Goal: Check status: Check status

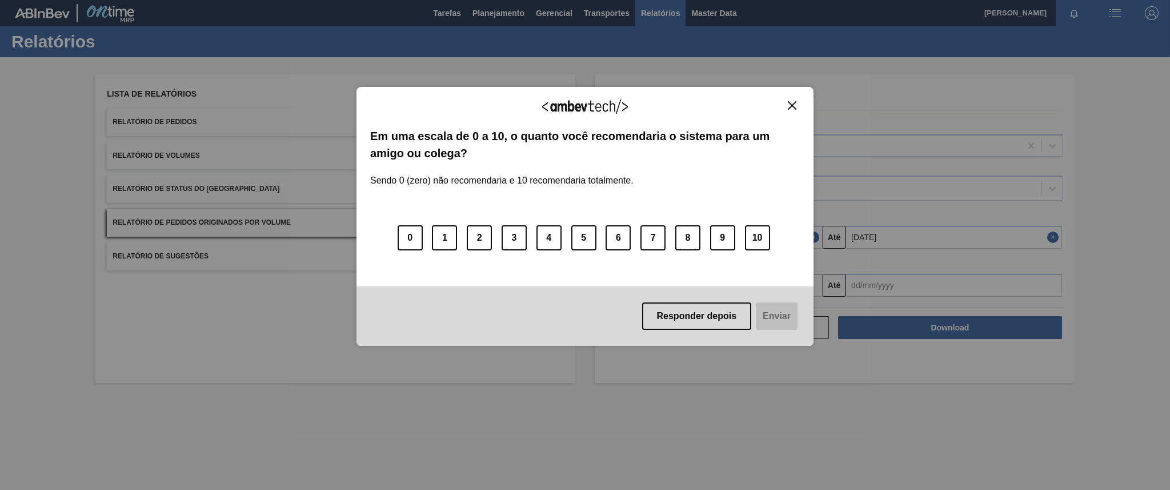
click at [789, 106] on img "Close" at bounding box center [792, 105] width 9 height 9
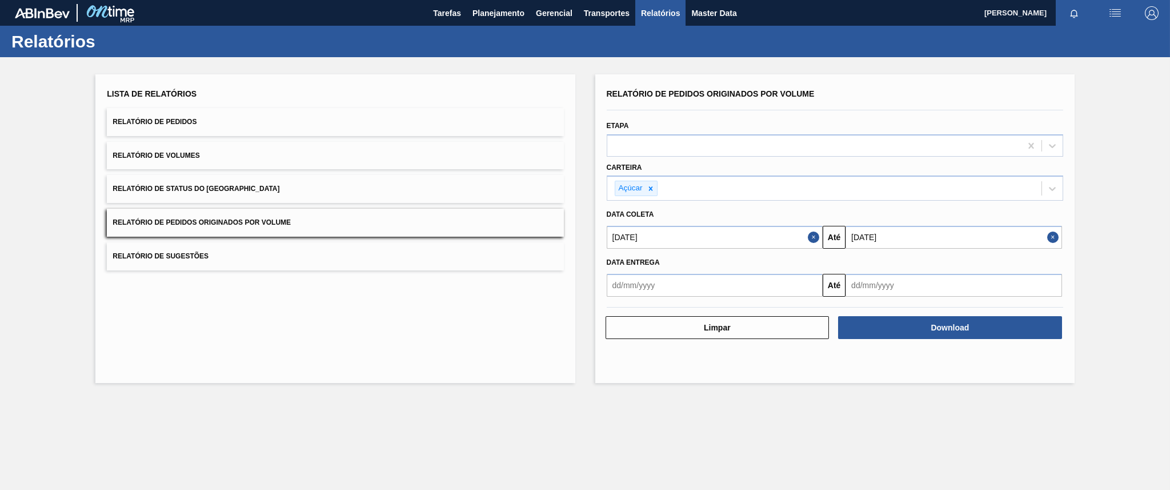
click at [789, 106] on div at bounding box center [835, 110] width 466 height 10
click at [511, 9] on span "Planejamento" at bounding box center [498, 13] width 52 height 14
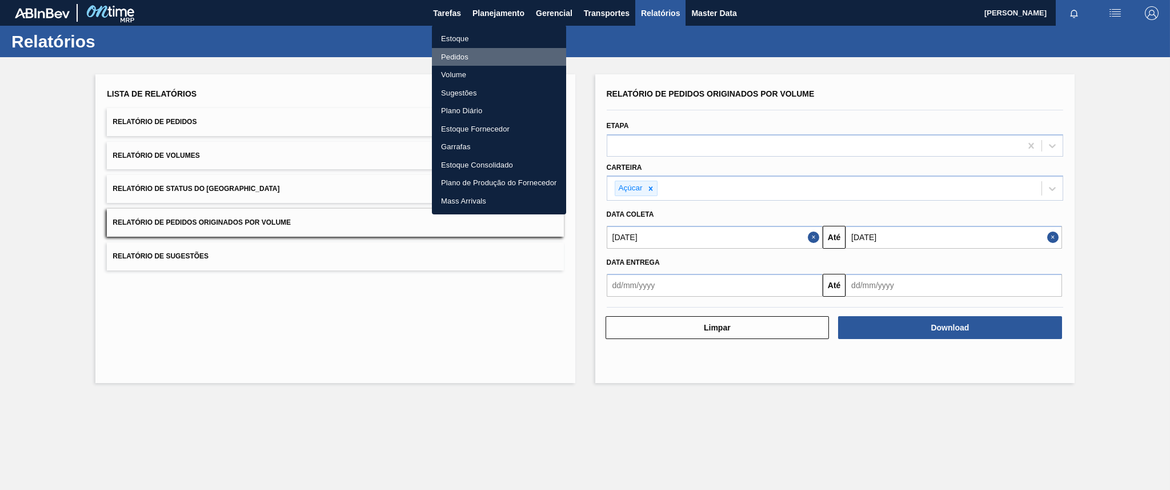
click at [460, 58] on li "Pedidos" at bounding box center [499, 57] width 134 height 18
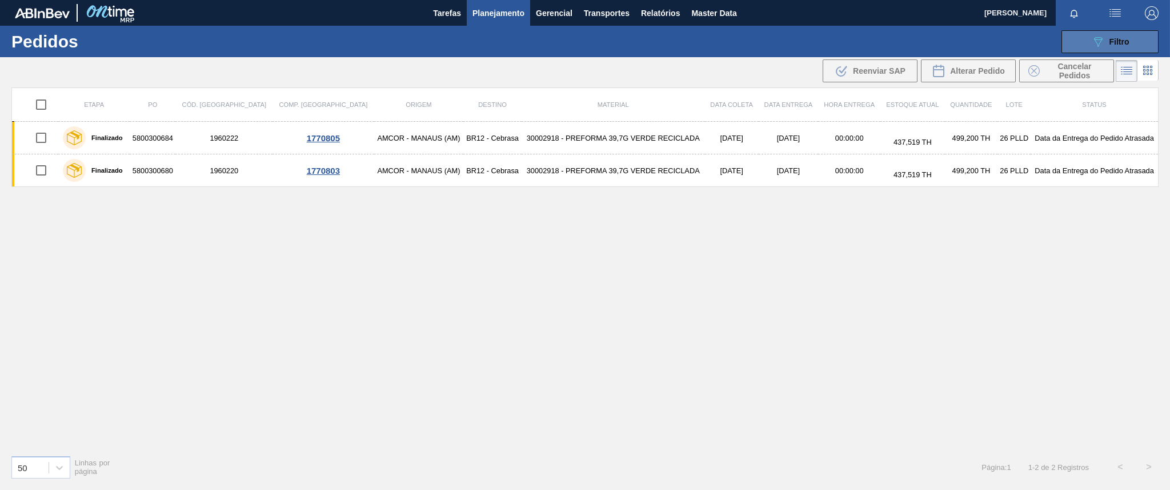
click at [1121, 42] on span "Filtro" at bounding box center [1119, 41] width 20 height 9
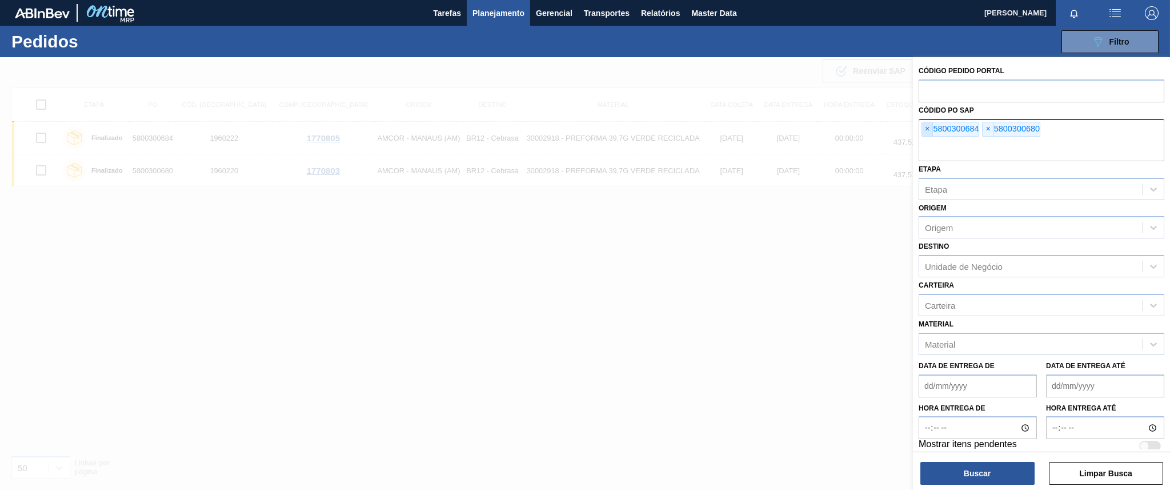
click at [924, 131] on span "×" at bounding box center [927, 129] width 11 height 14
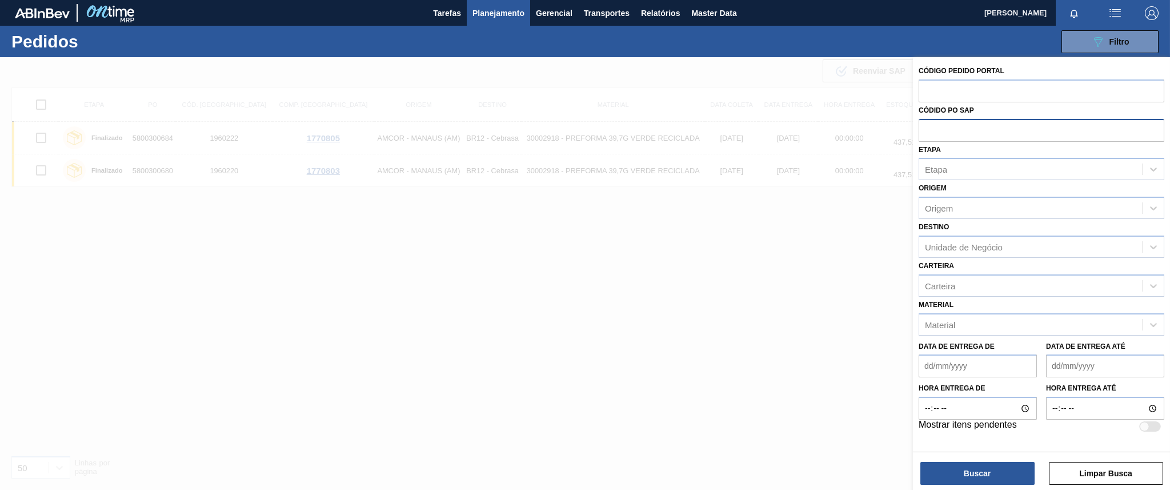
paste input "5800341357"
type input "5800341357"
click at [968, 462] on button "Buscar" at bounding box center [977, 473] width 114 height 23
